Goal: Information Seeking & Learning: Learn about a topic

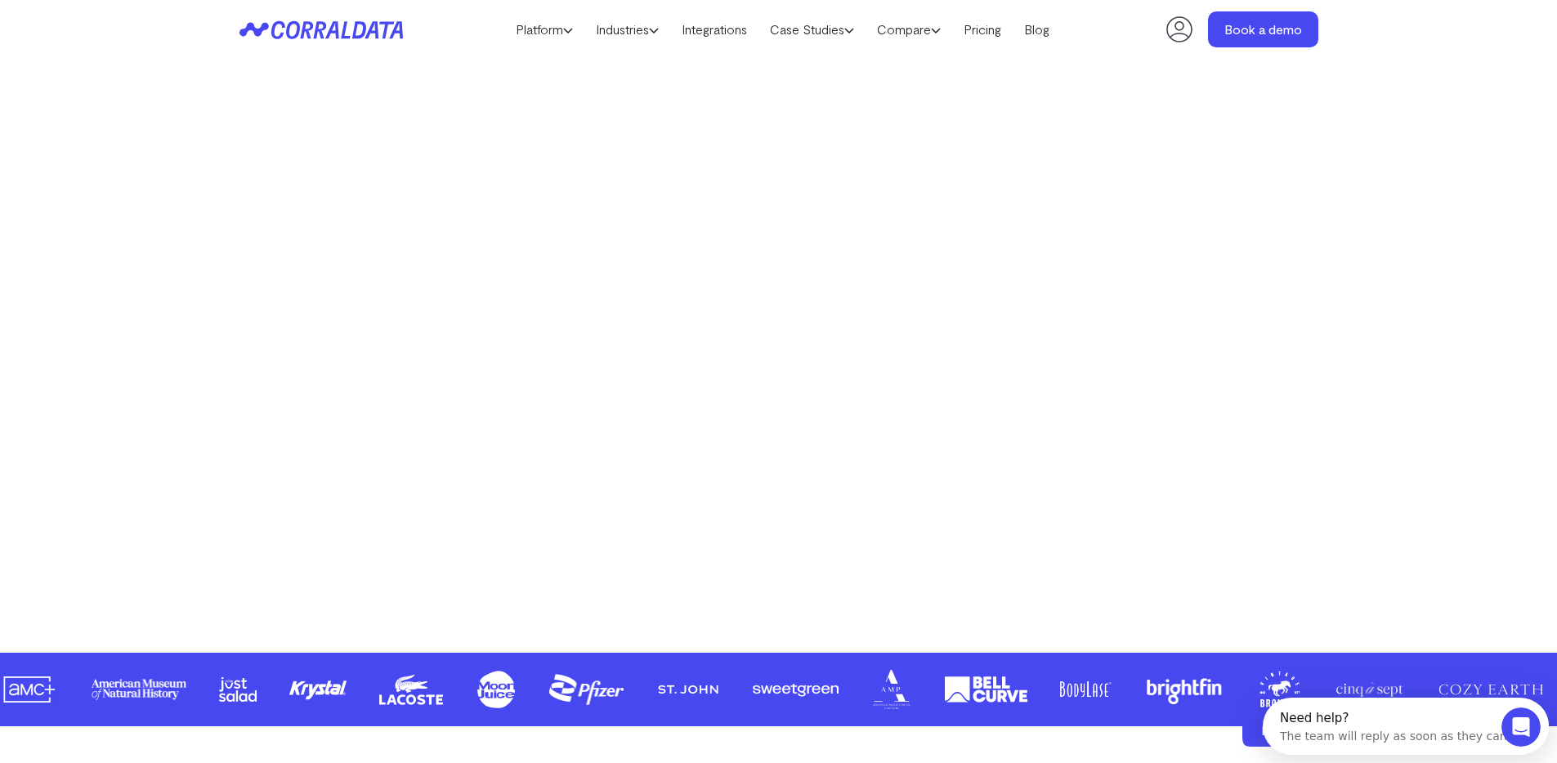
click at [284, 333] on div "Make your data work for you AI to build effortless reports, unlock hidden insig…" at bounding box center [778, 214] width 1177 height 731
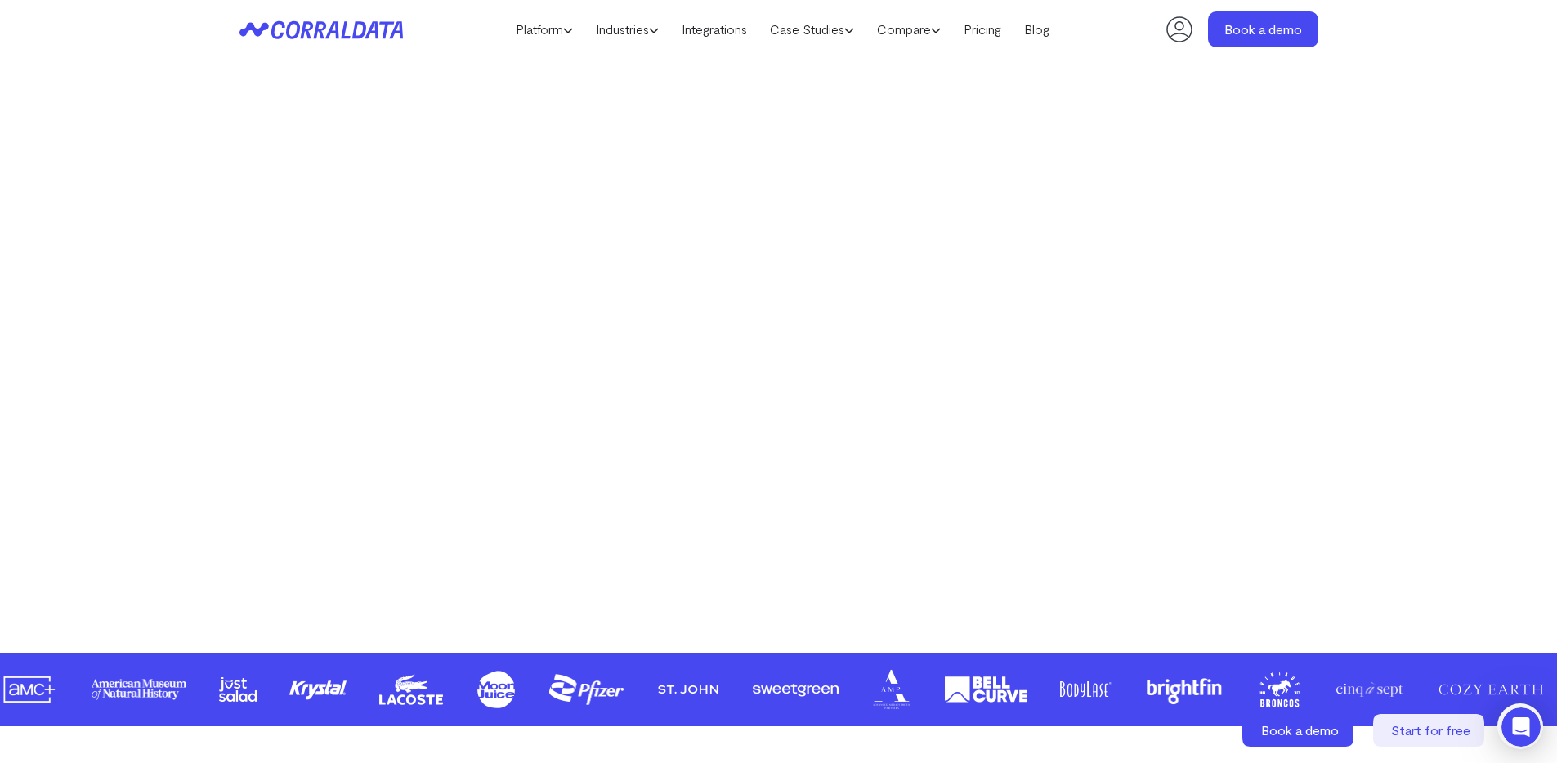
scroll to position [828, 0]
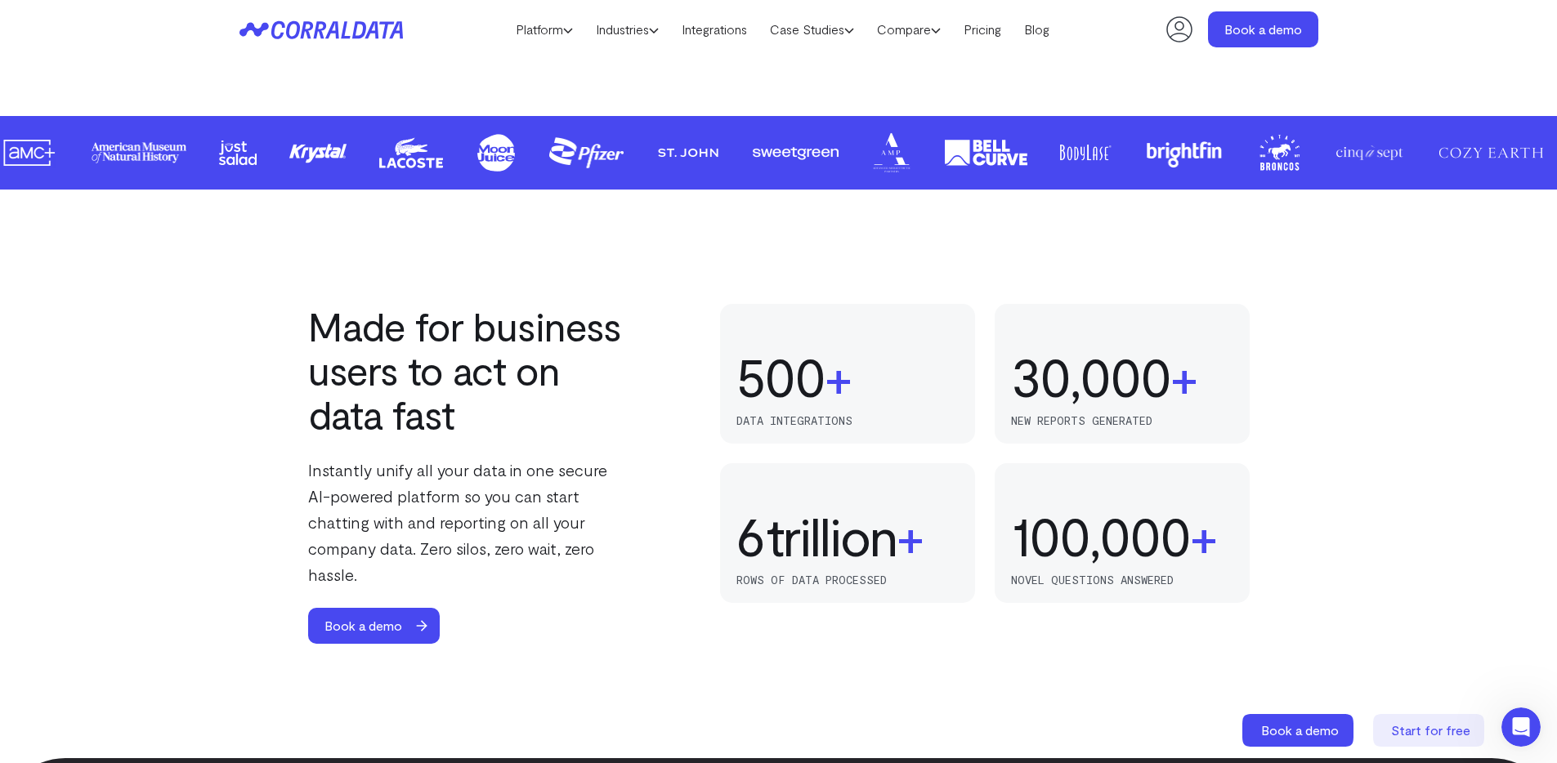
click at [409, 338] on h2 "Made for business users to act on data fast" at bounding box center [470, 370] width 324 height 132
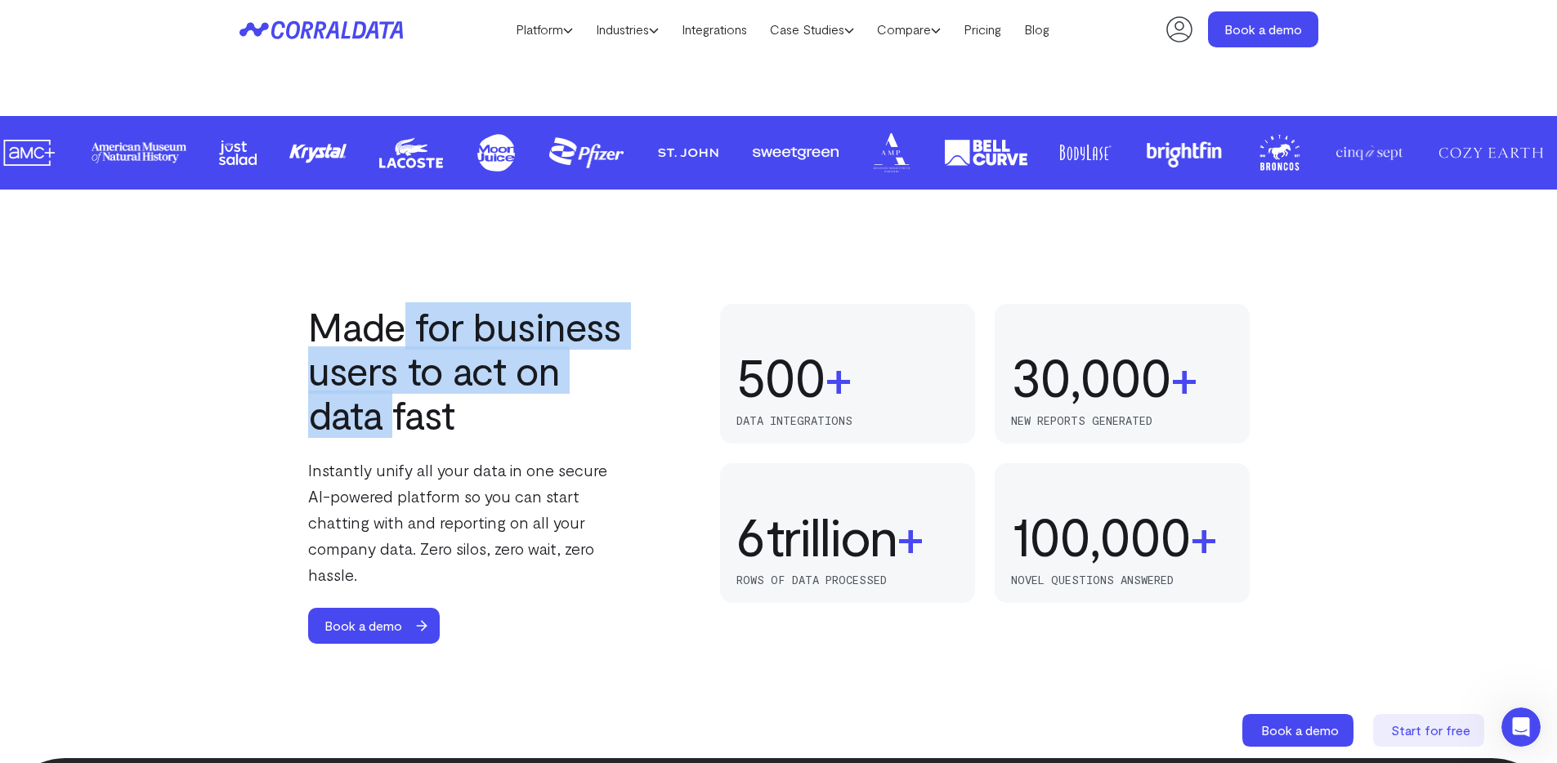
drag, startPoint x: 409, startPoint y: 338, endPoint x: 387, endPoint y: 415, distance: 80.7
click at [387, 415] on h2 "Made for business users to act on data fast" at bounding box center [470, 370] width 324 height 132
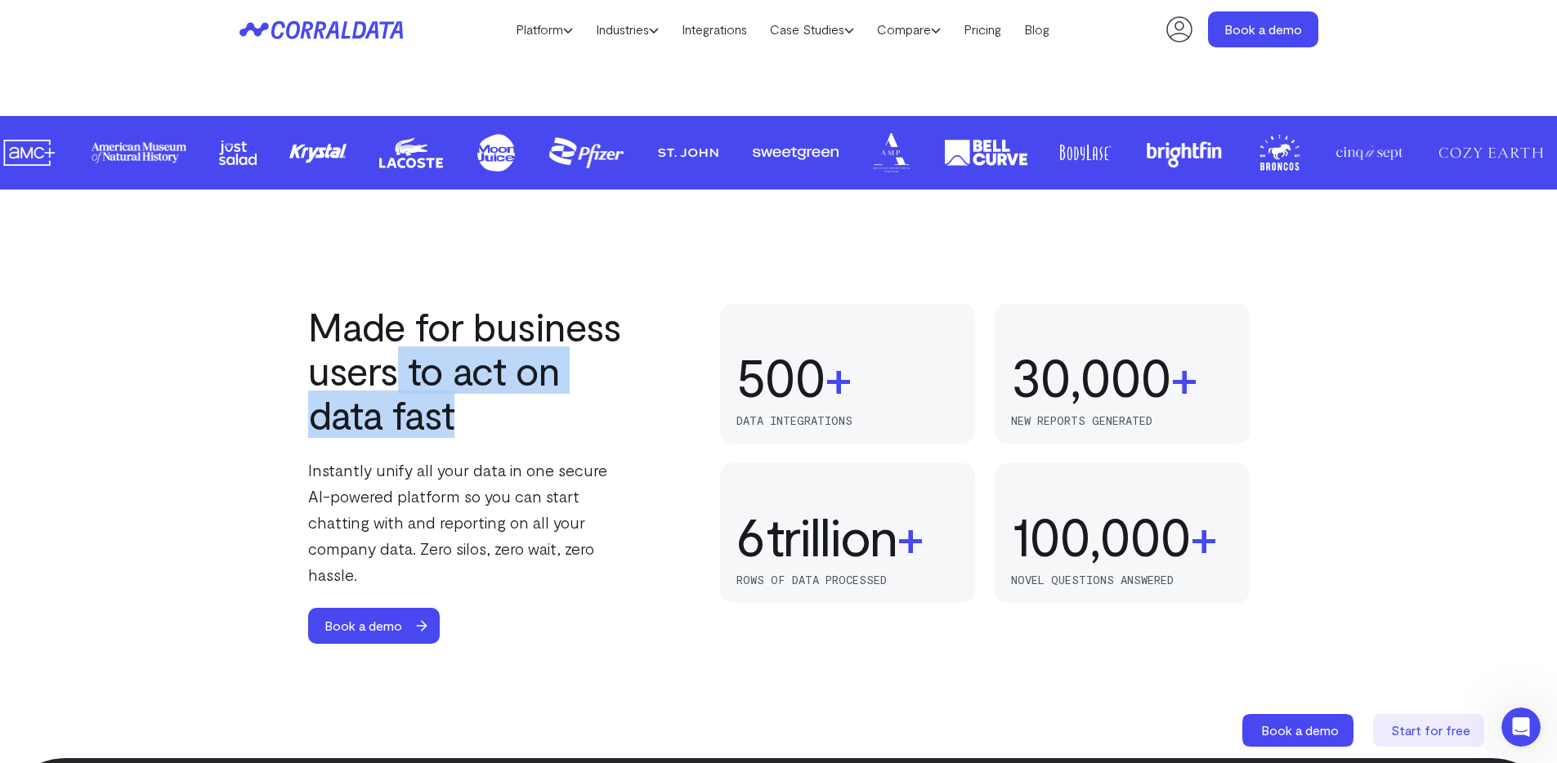
drag, startPoint x: 387, startPoint y: 415, endPoint x: 399, endPoint y: 342, distance: 73.6
click at [399, 347] on h2 "Made for business users to act on data fast" at bounding box center [470, 370] width 324 height 132
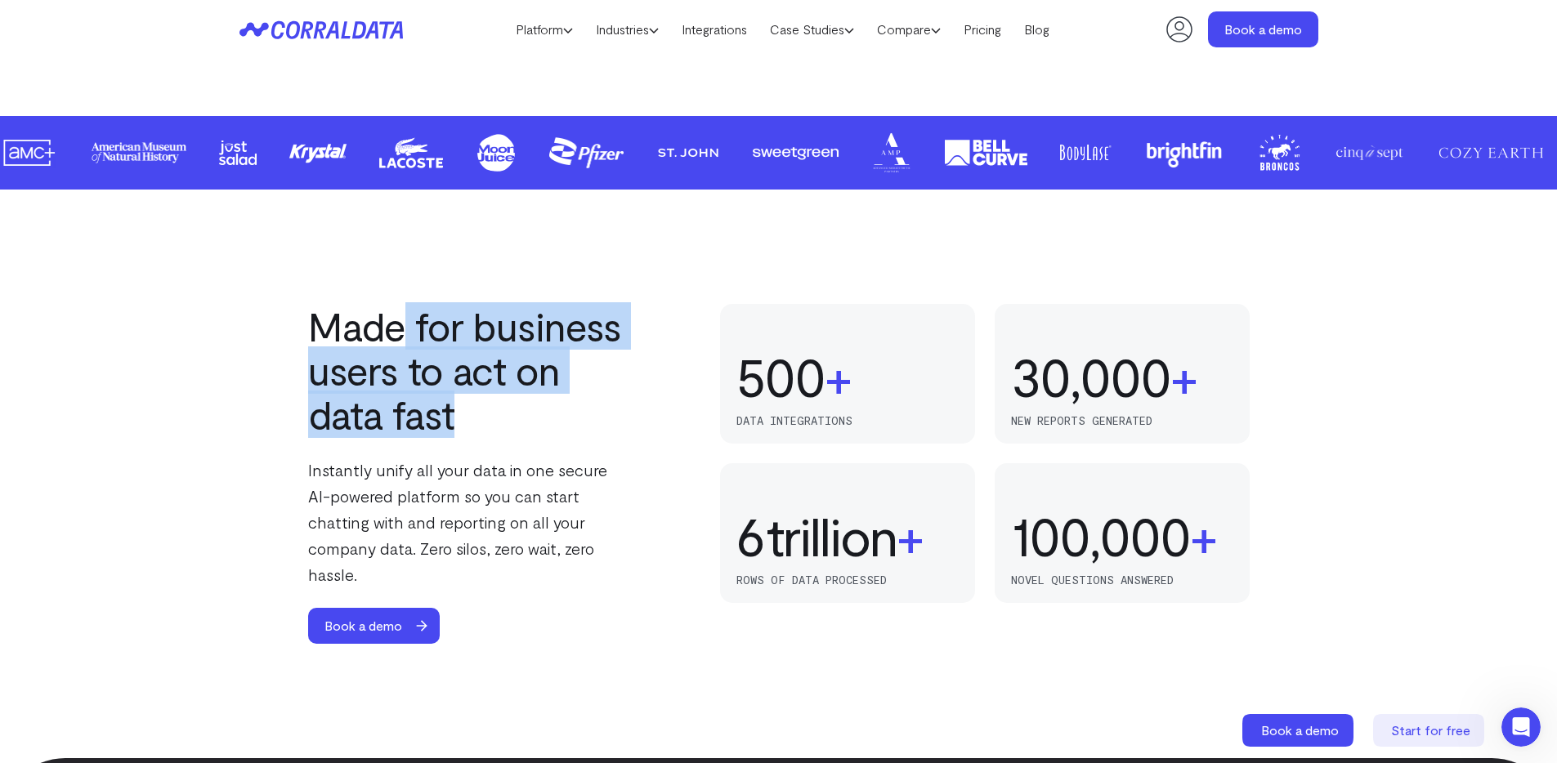
click at [400, 333] on h2 "Made for business users to act on data fast" at bounding box center [470, 370] width 324 height 132
drag, startPoint x: 400, startPoint y: 333, endPoint x: 380, endPoint y: 404, distance: 73.2
click at [380, 404] on h2 "Made for business users to act on data fast" at bounding box center [470, 370] width 324 height 132
drag, startPoint x: 380, startPoint y: 404, endPoint x: 407, endPoint y: 328, distance: 80.7
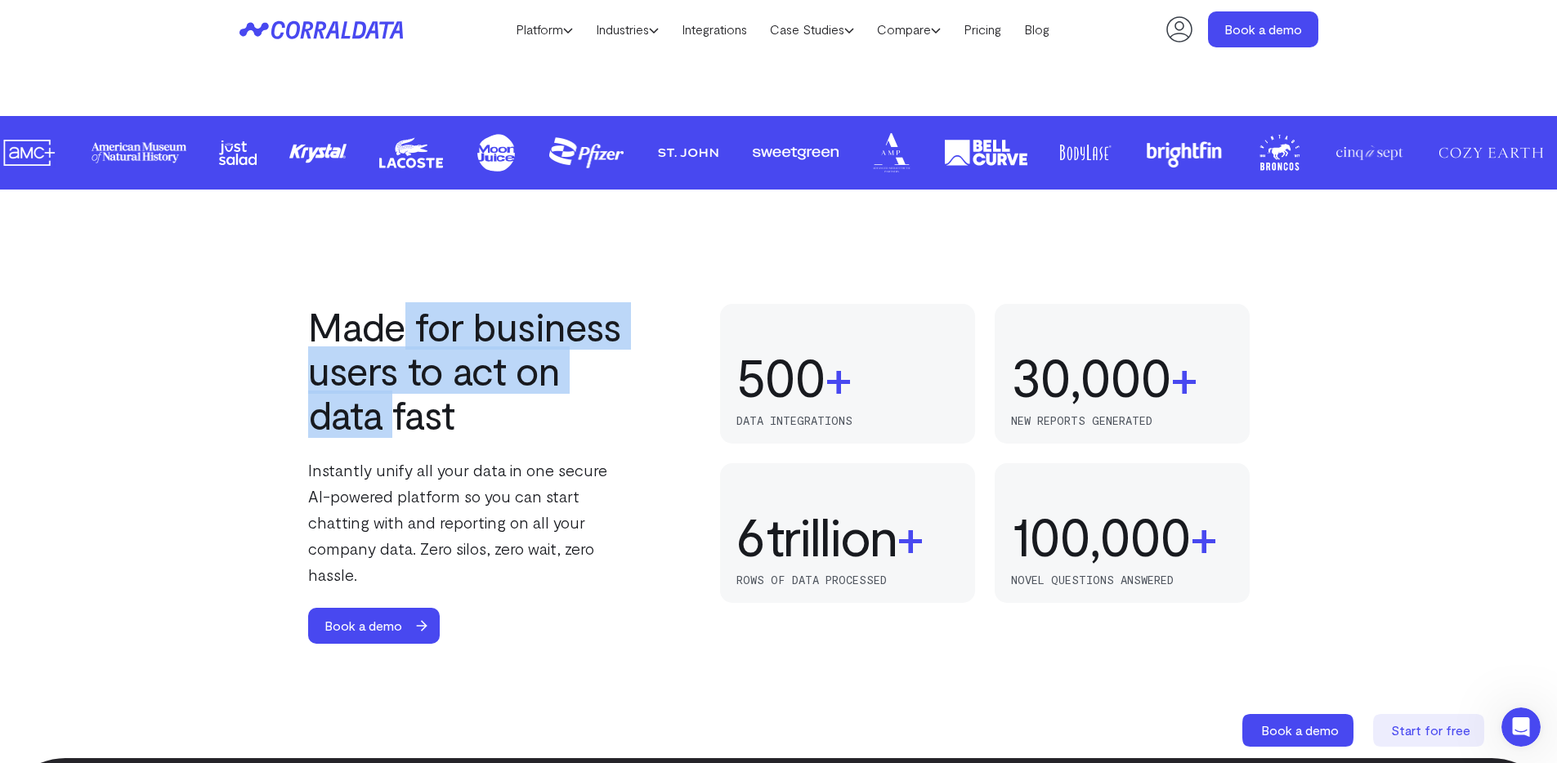
click at [407, 328] on h2 "Made for business users to act on data fast" at bounding box center [470, 370] width 324 height 132
drag, startPoint x: 407, startPoint y: 328, endPoint x: 384, endPoint y: 414, distance: 89.6
click at [384, 414] on h2 "Made for business users to act on data fast" at bounding box center [470, 370] width 324 height 132
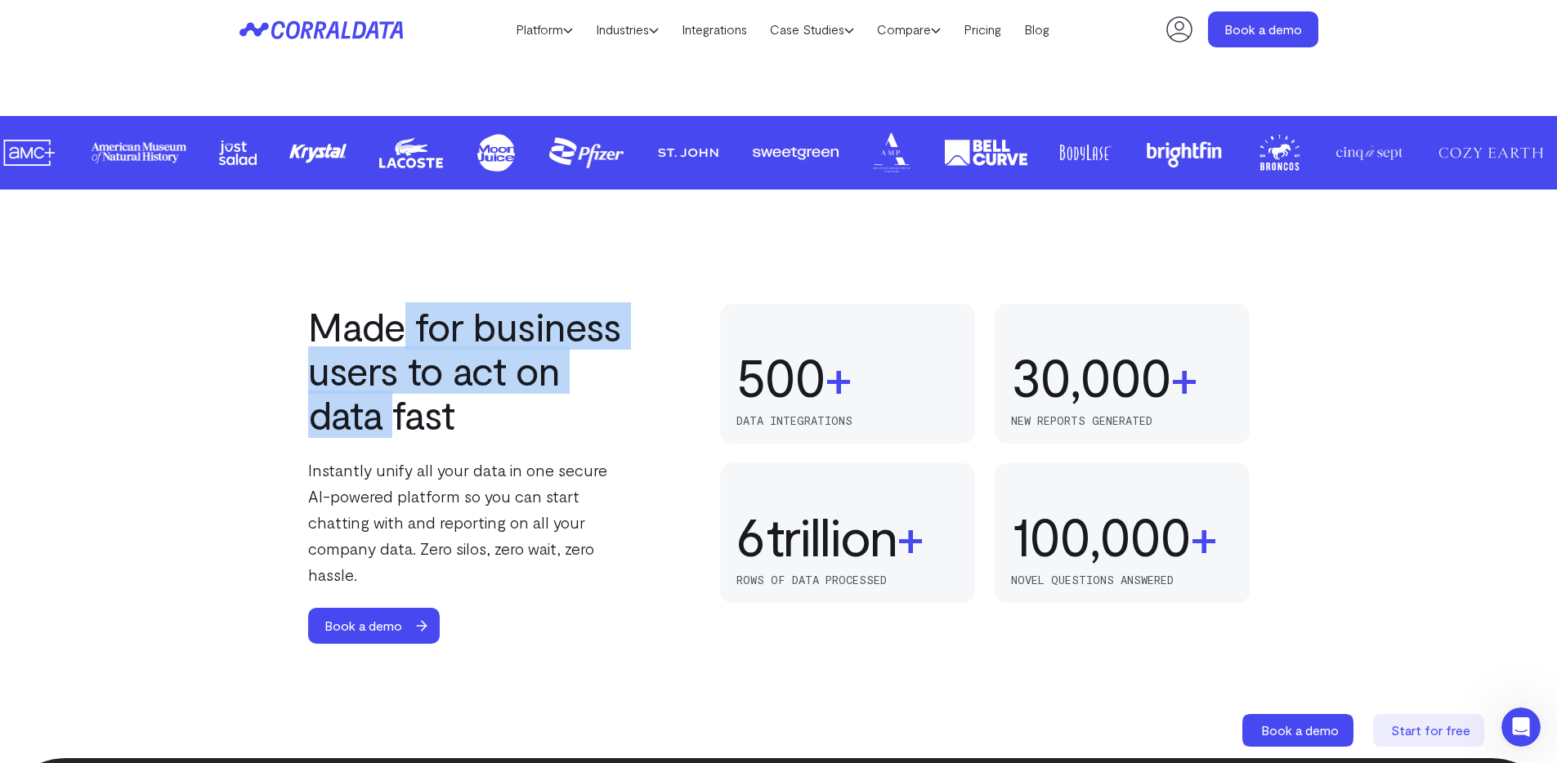
drag, startPoint x: 384, startPoint y: 414, endPoint x: 407, endPoint y: 326, distance: 91.2
click at [407, 326] on h2 "Made for business users to act on data fast" at bounding box center [470, 370] width 324 height 132
drag, startPoint x: 407, startPoint y: 326, endPoint x: 384, endPoint y: 413, distance: 89.6
click at [384, 413] on h2 "Made for business users to act on data fast" at bounding box center [470, 370] width 324 height 132
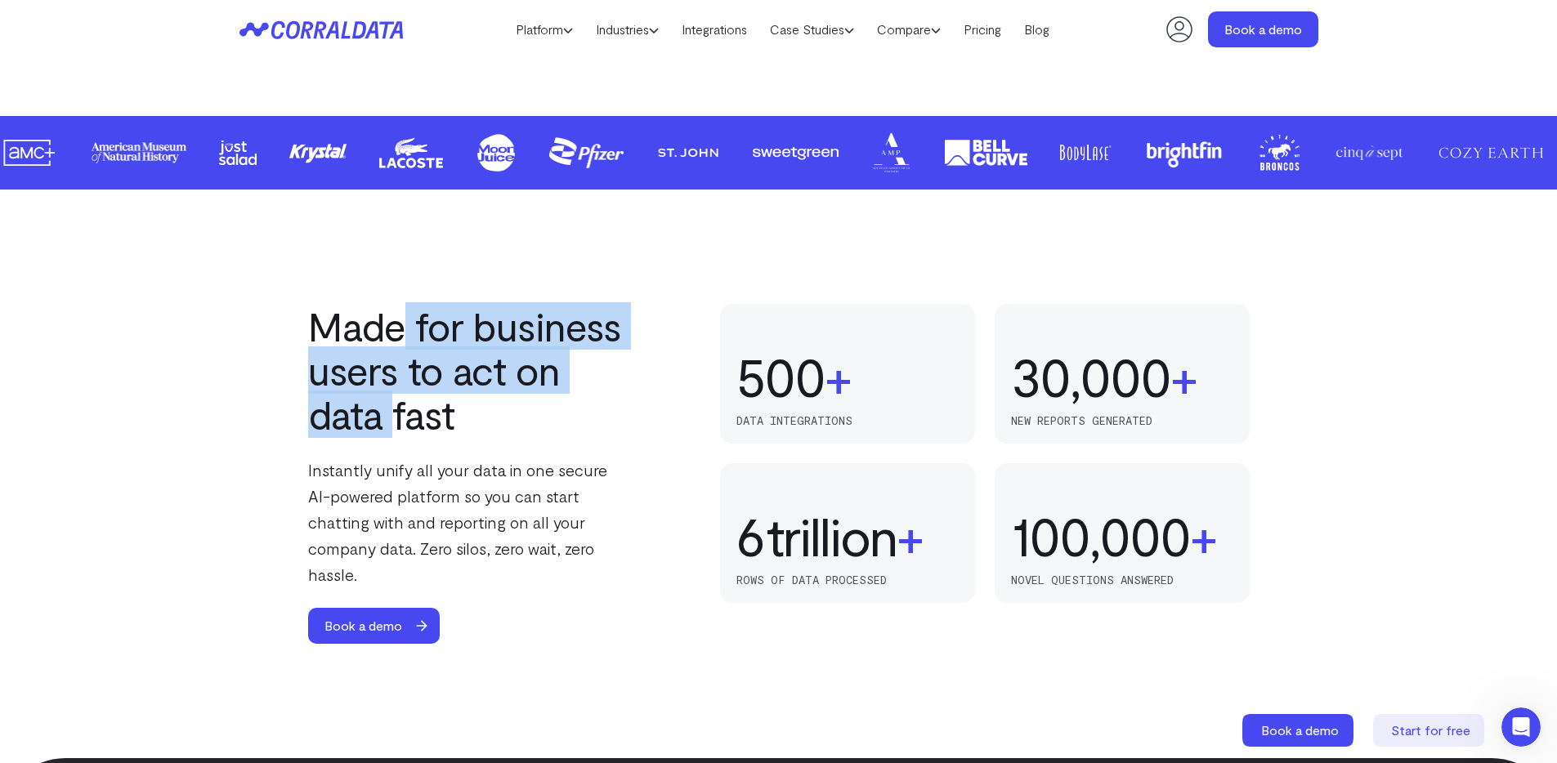
click at [384, 413] on h2 "Made for business users to act on data fast" at bounding box center [470, 370] width 324 height 132
drag, startPoint x: 384, startPoint y: 413, endPoint x: 409, endPoint y: 327, distance: 89.3
click at [409, 327] on h2 "Made for business users to act on data fast" at bounding box center [470, 370] width 324 height 132
click at [575, 383] on h2 "Made for business users to act on data fast" at bounding box center [470, 370] width 324 height 132
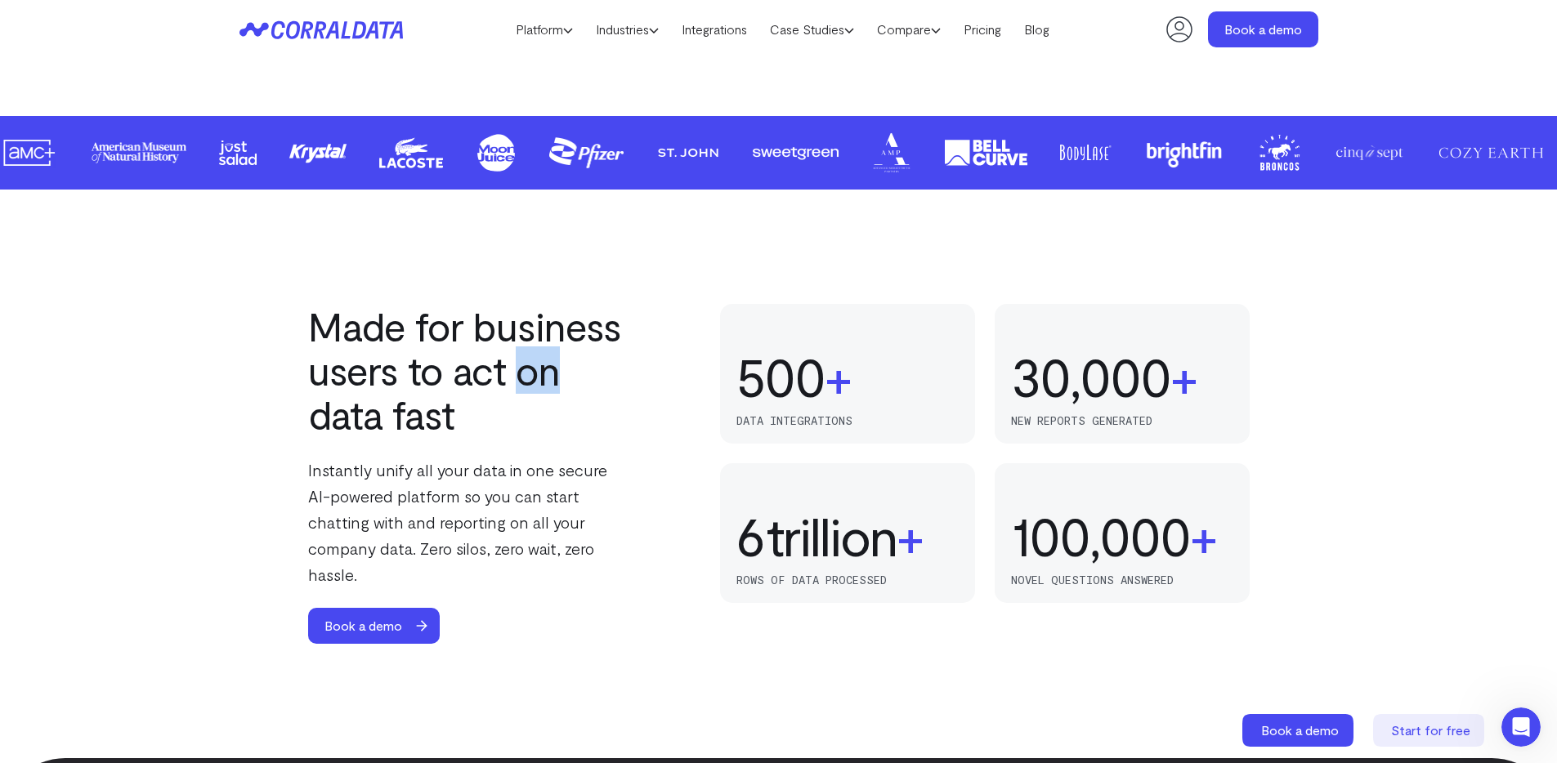
click at [575, 383] on h2 "Made for business users to act on data fast" at bounding box center [470, 370] width 324 height 132
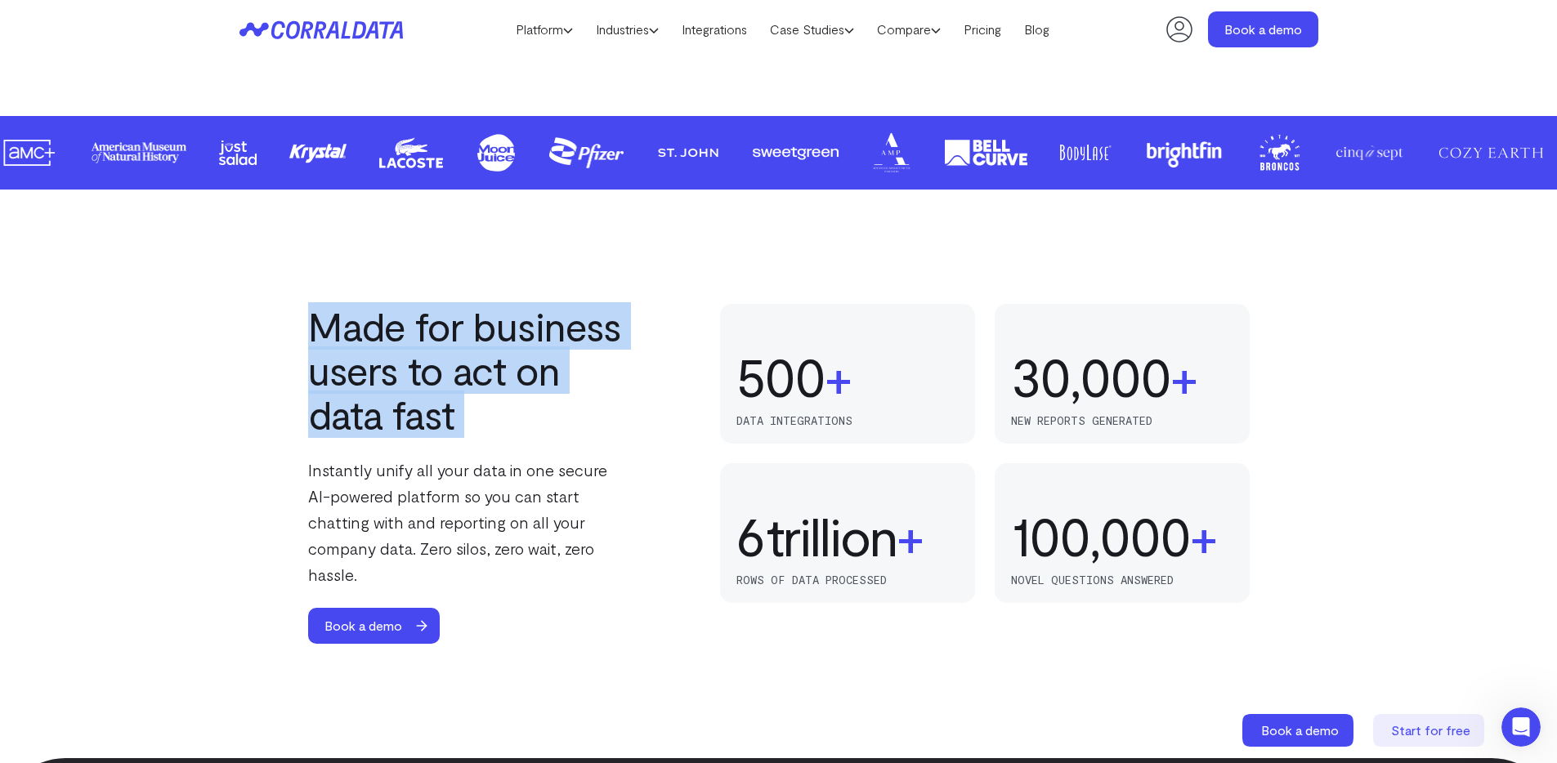
drag, startPoint x: 575, startPoint y: 383, endPoint x: 435, endPoint y: 343, distance: 146.2
click at [453, 349] on h2 "Made for business users to act on data fast" at bounding box center [470, 370] width 324 height 132
click at [408, 329] on h2 "Made for business users to act on data fast" at bounding box center [470, 370] width 324 height 132
drag, startPoint x: 408, startPoint y: 329, endPoint x: 396, endPoint y: 416, distance: 88.2
click at [396, 416] on h2 "Made for business users to act on data fast" at bounding box center [470, 370] width 324 height 132
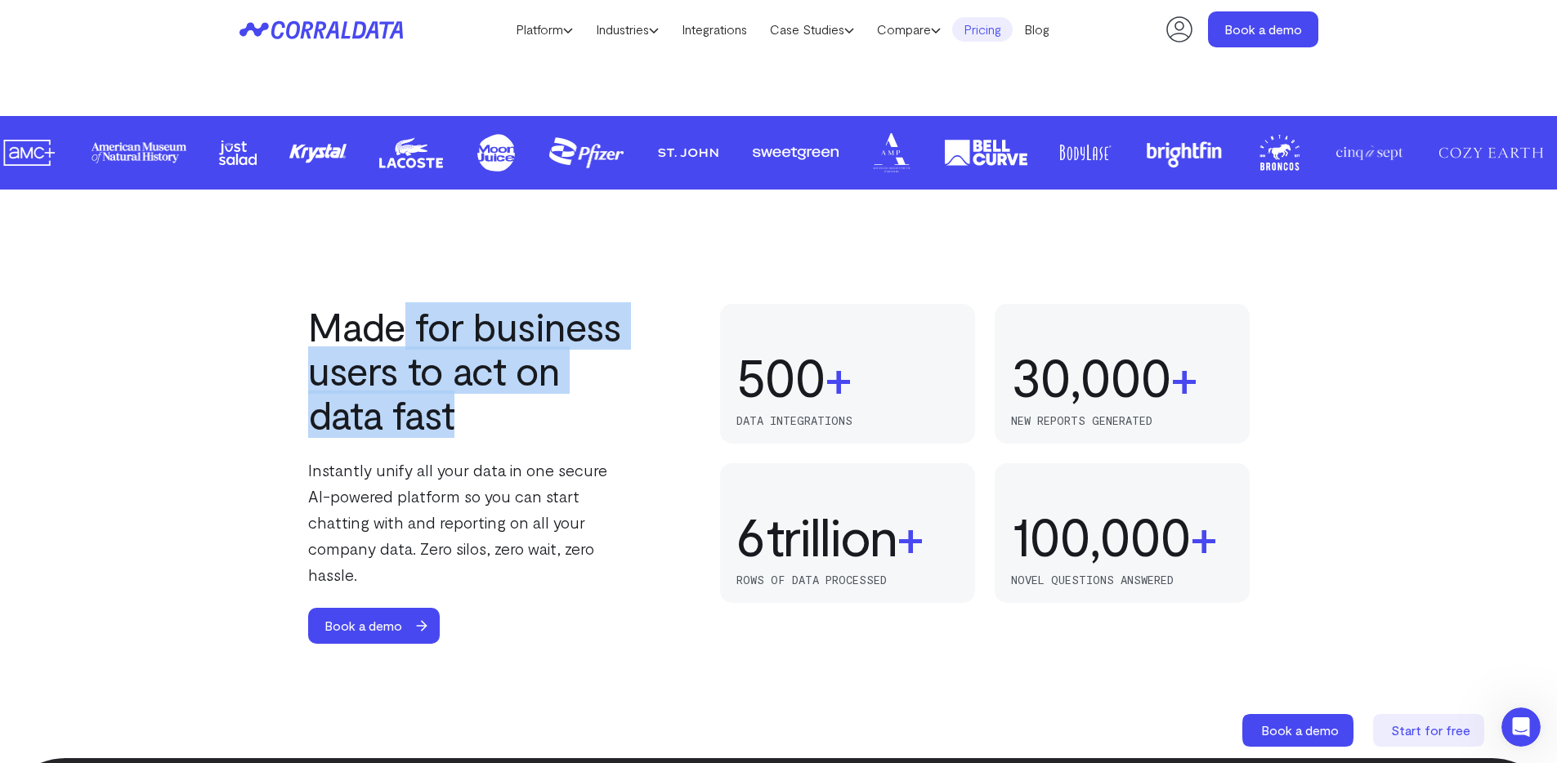
click at [991, 33] on link "Pricing" at bounding box center [982, 29] width 60 height 25
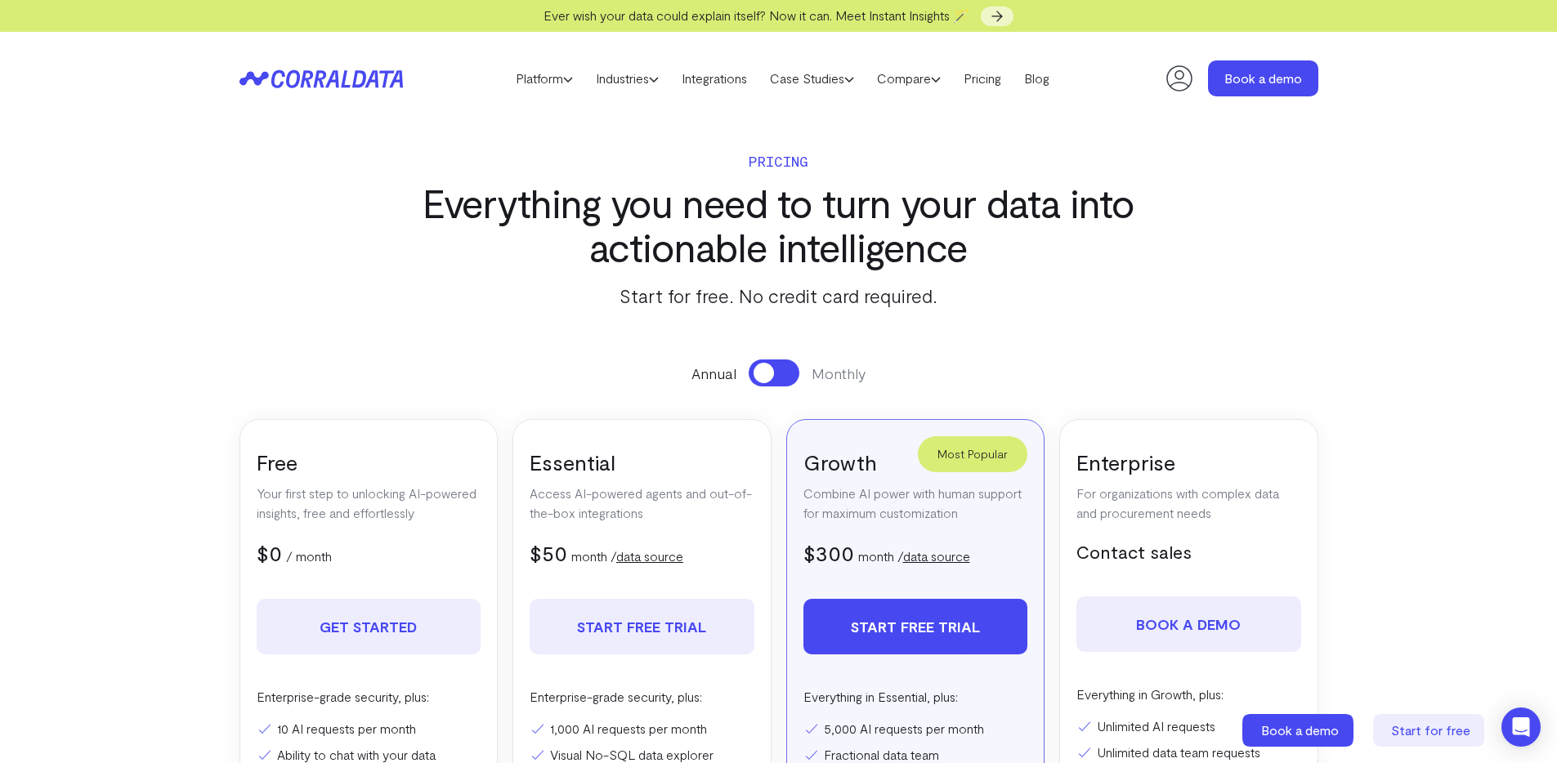
click at [763, 206] on h3 "Everything you need to turn your data into actionable intelligence" at bounding box center [779, 225] width 762 height 88
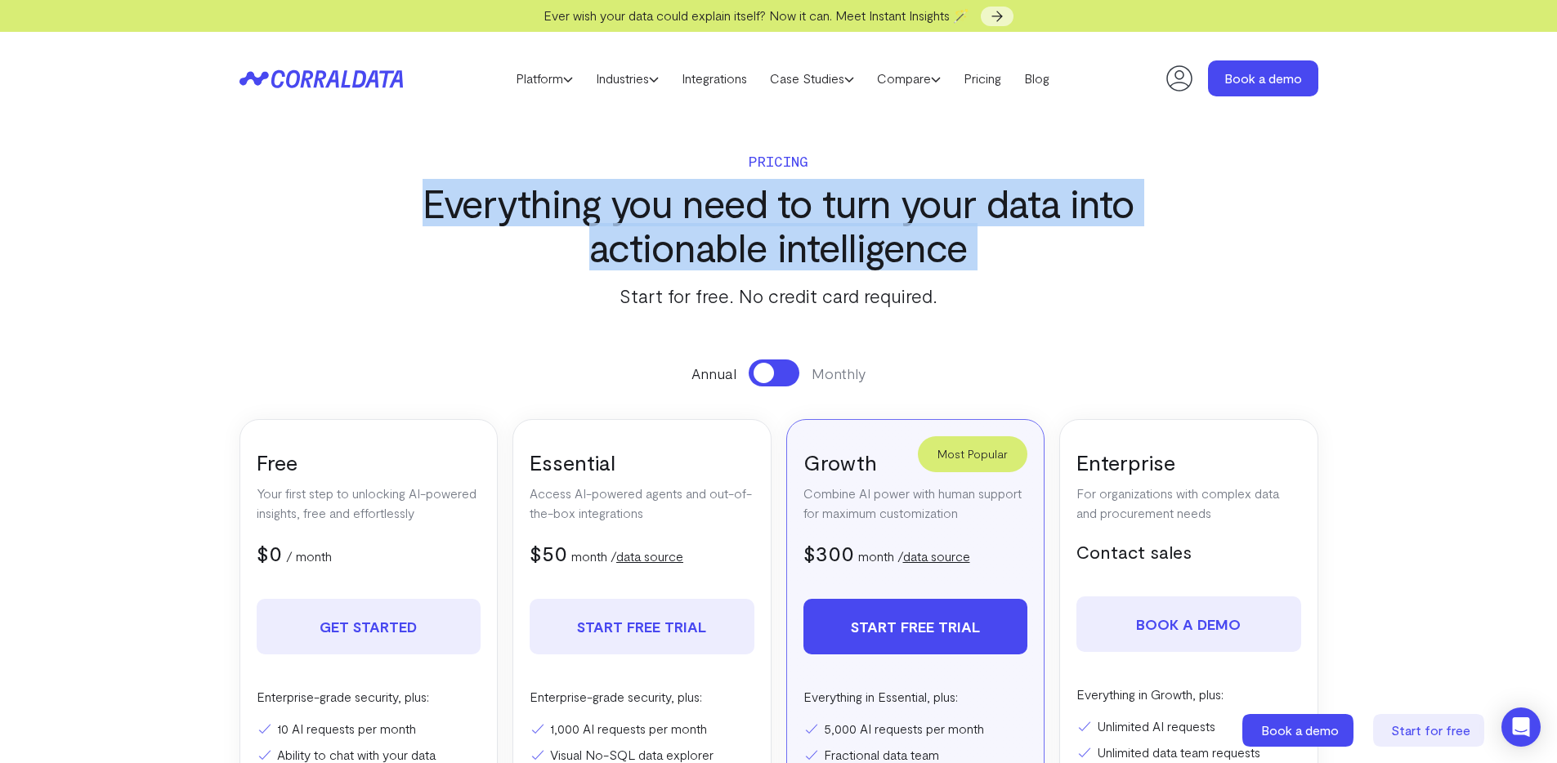
drag, startPoint x: 763, startPoint y: 206, endPoint x: 762, endPoint y: 217, distance: 10.7
click at [762, 217] on h3 "Everything you need to turn your data into actionable intelligence" at bounding box center [779, 225] width 762 height 88
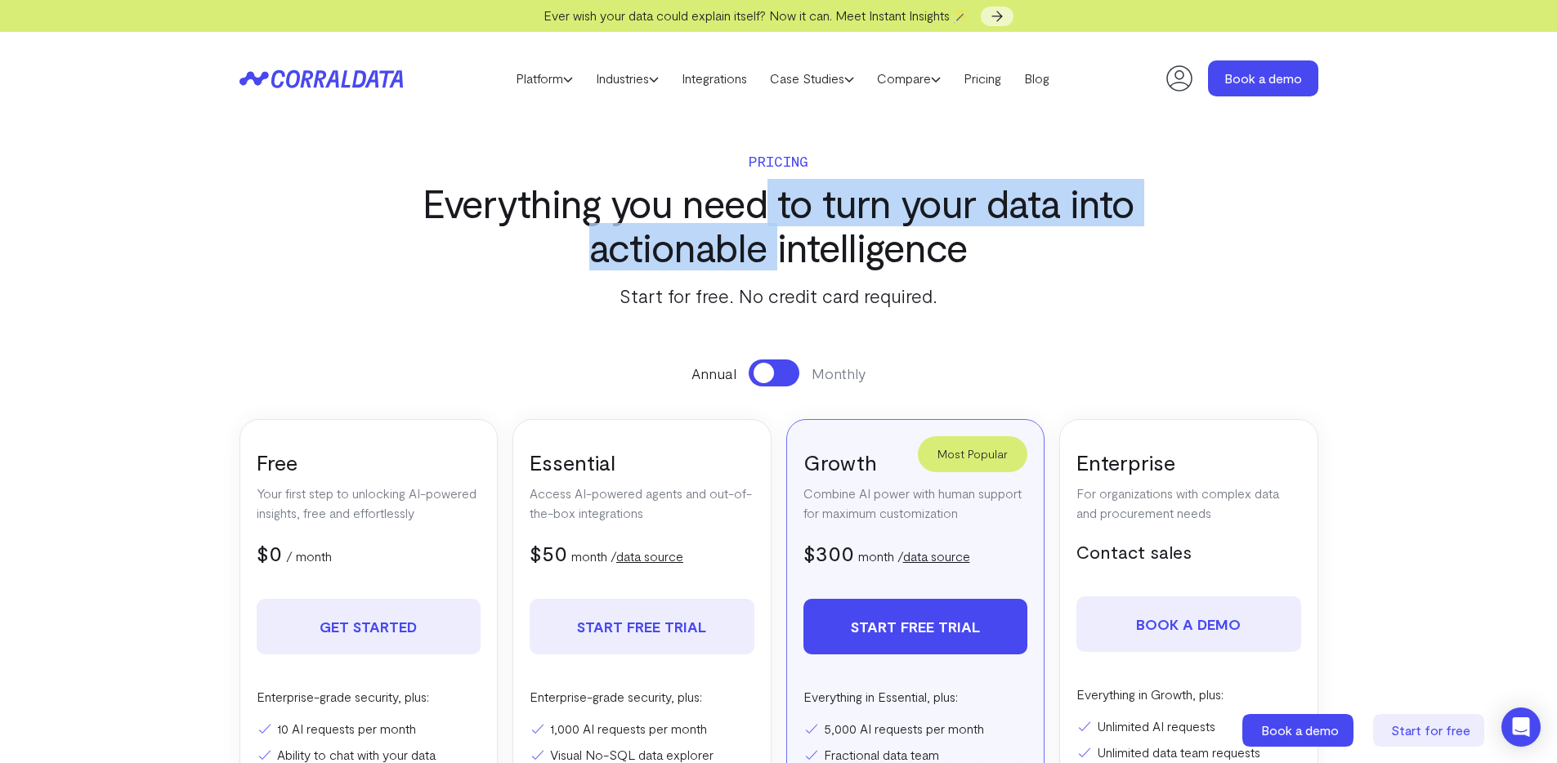
drag, startPoint x: 762, startPoint y: 217, endPoint x: 762, endPoint y: 251, distance: 34.3
click at [762, 251] on h3 "Everything you need to turn your data into actionable intelligence" at bounding box center [779, 225] width 762 height 88
drag, startPoint x: 762, startPoint y: 251, endPoint x: 607, endPoint y: 216, distance: 158.4
click at [609, 216] on h3 "Everything you need to turn your data into actionable intelligence" at bounding box center [779, 225] width 762 height 88
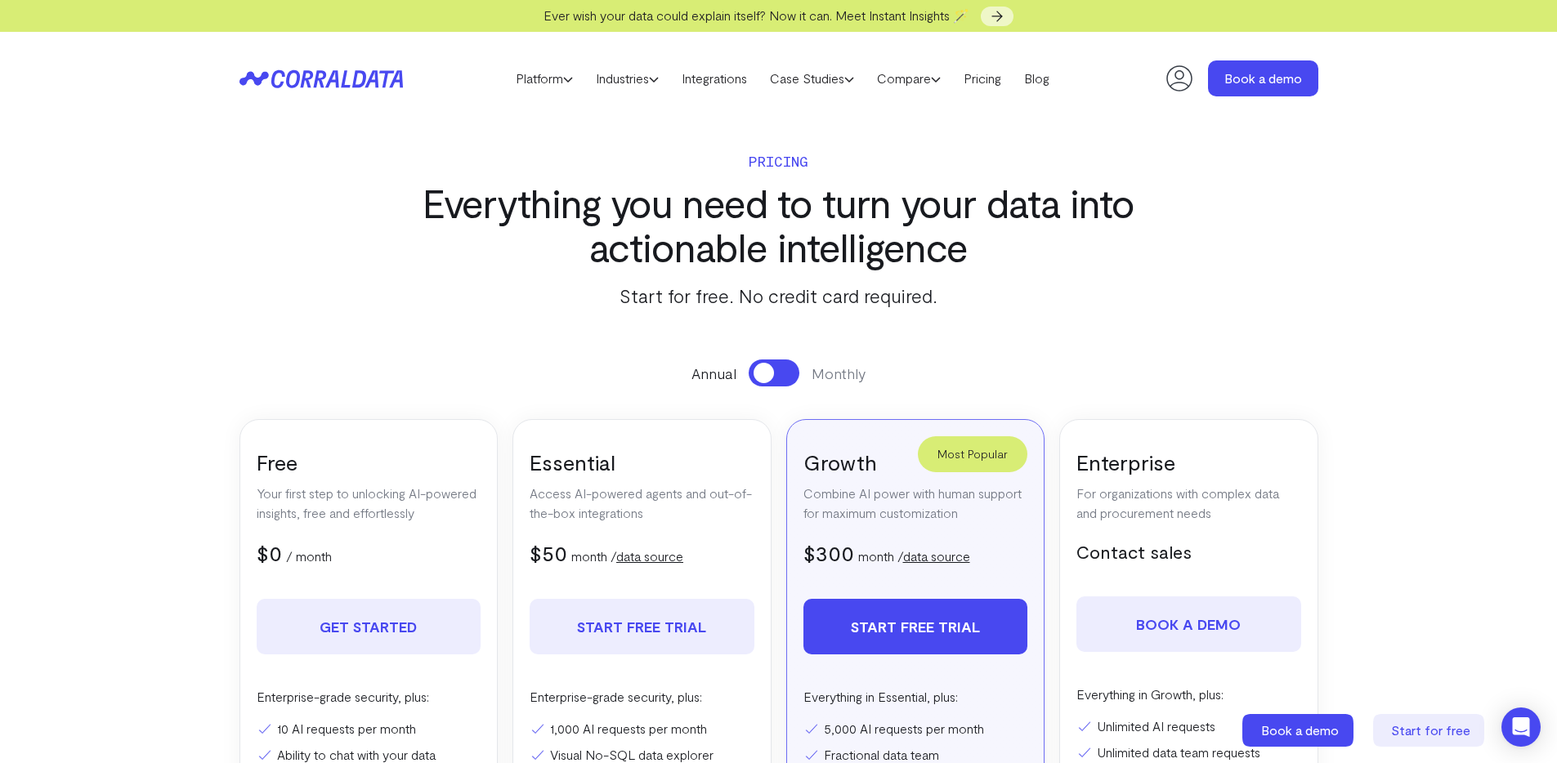
click at [605, 215] on h3 "Everything you need to turn your data into actionable intelligence" at bounding box center [779, 225] width 762 height 88
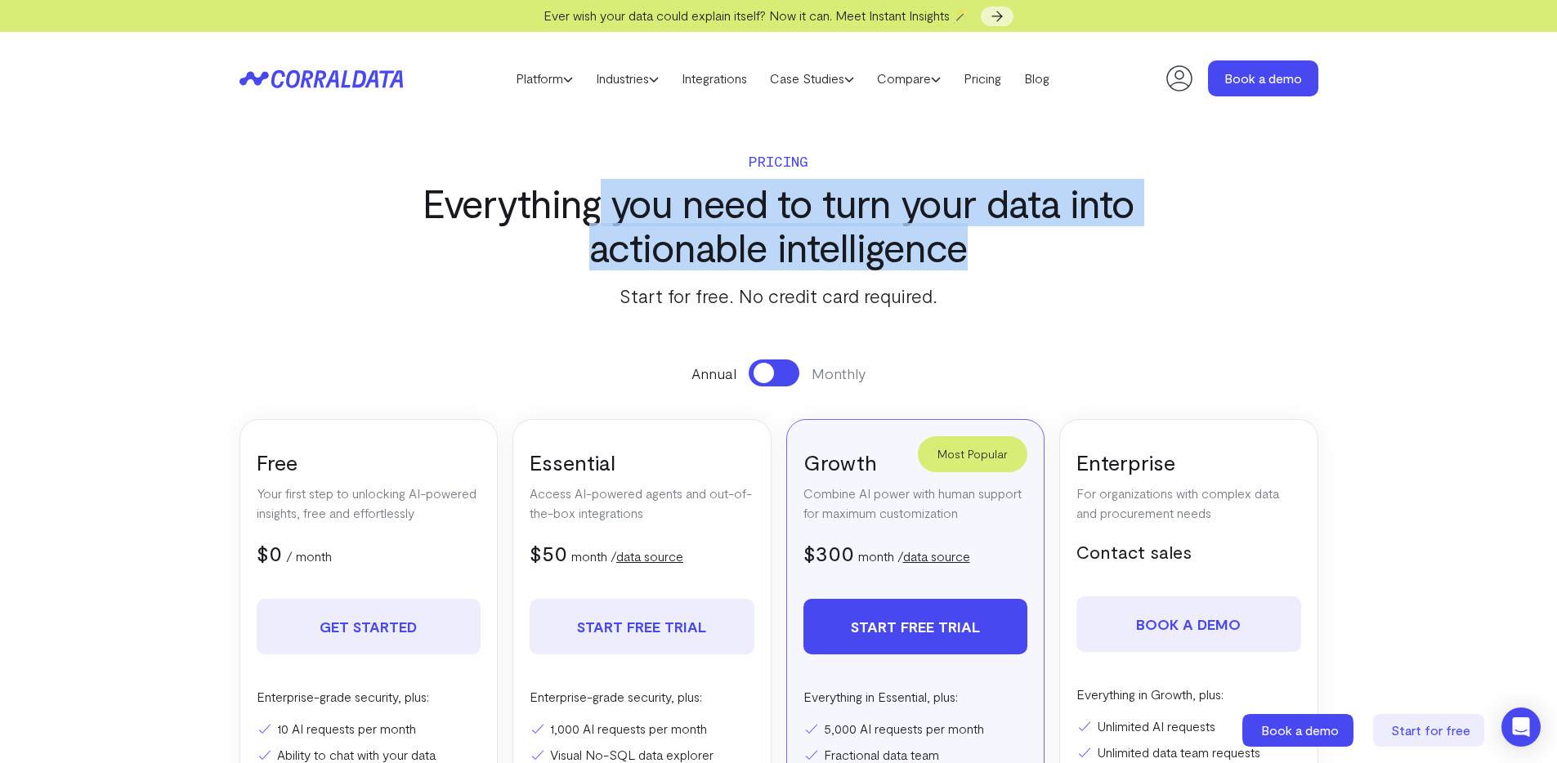
drag, startPoint x: 605, startPoint y: 215, endPoint x: 772, endPoint y: 248, distance: 170.1
click at [775, 248] on h3 "Everything you need to turn your data into actionable intelligence" at bounding box center [779, 225] width 762 height 88
click at [769, 248] on h3 "Everything you need to turn your data into actionable intelligence" at bounding box center [779, 225] width 762 height 88
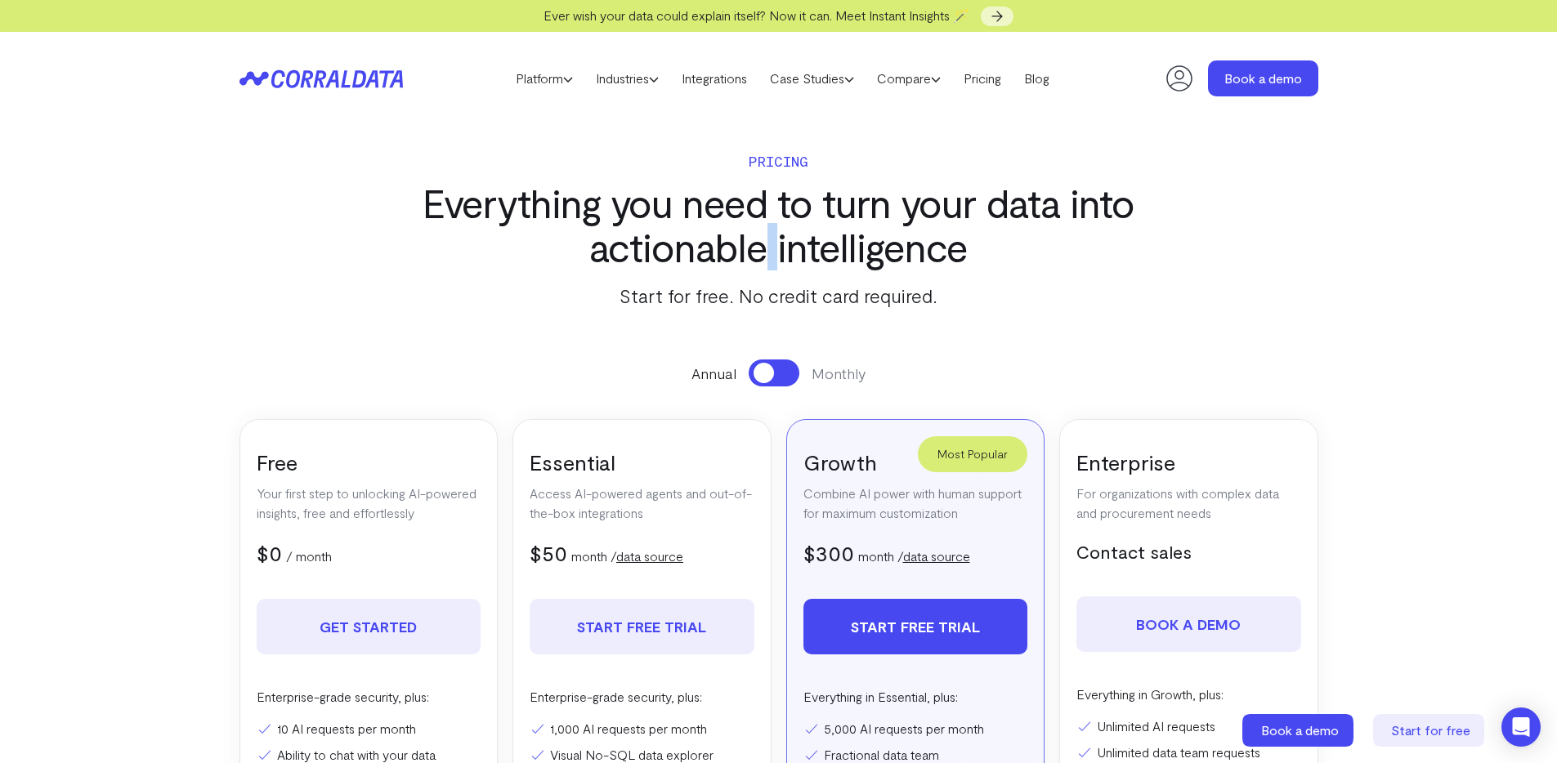
click at [769, 248] on h3 "Everything you need to turn your data into actionable intelligence" at bounding box center [779, 225] width 762 height 88
